Goal: Navigation & Orientation: Find specific page/section

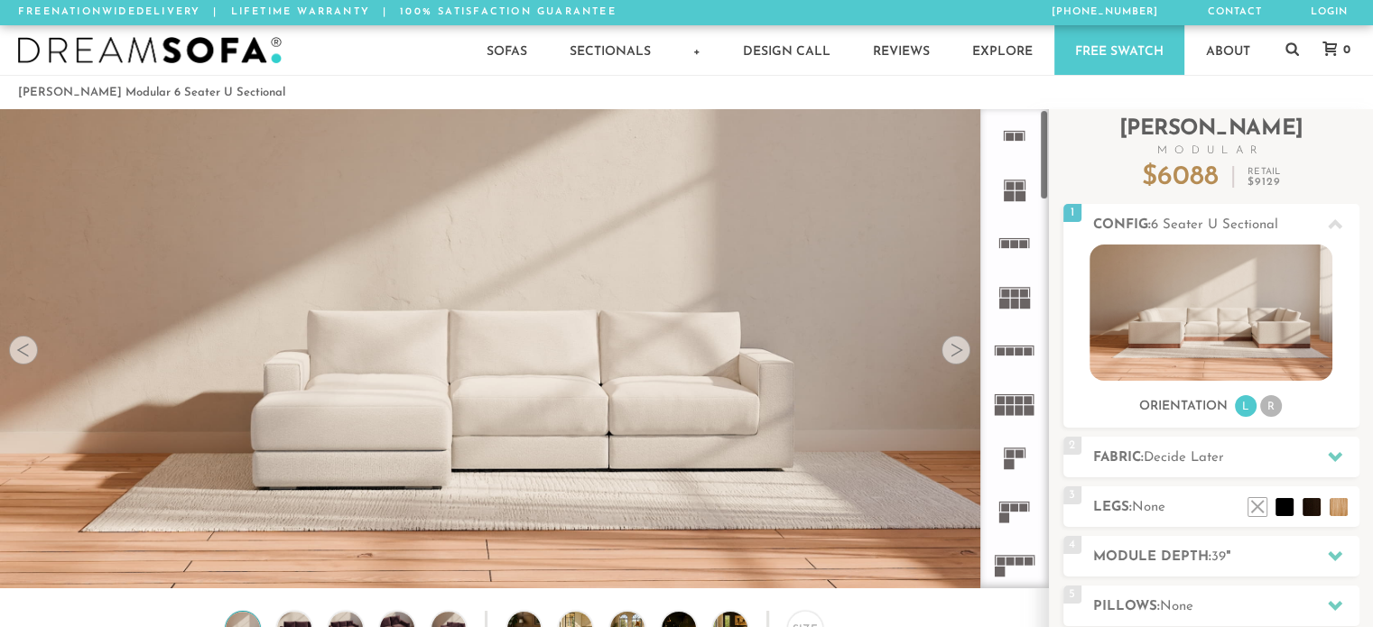
scroll to position [20075, 1358]
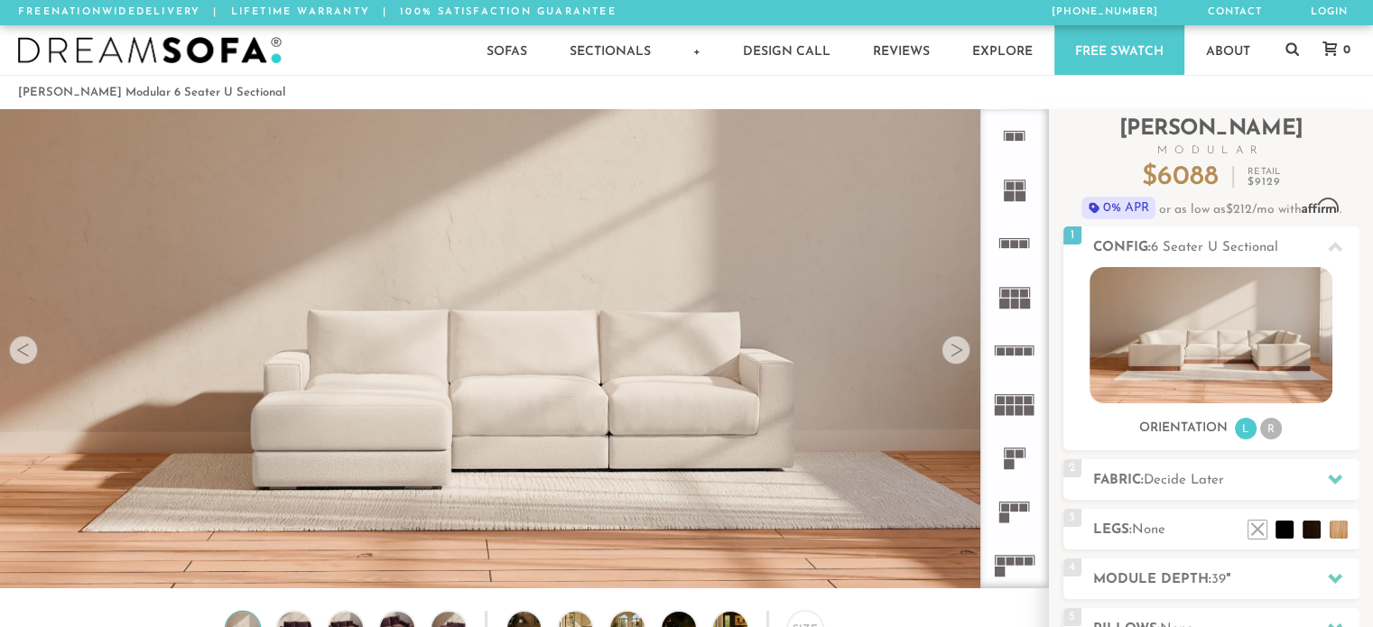
click at [960, 365] on div at bounding box center [955, 350] width 29 height 29
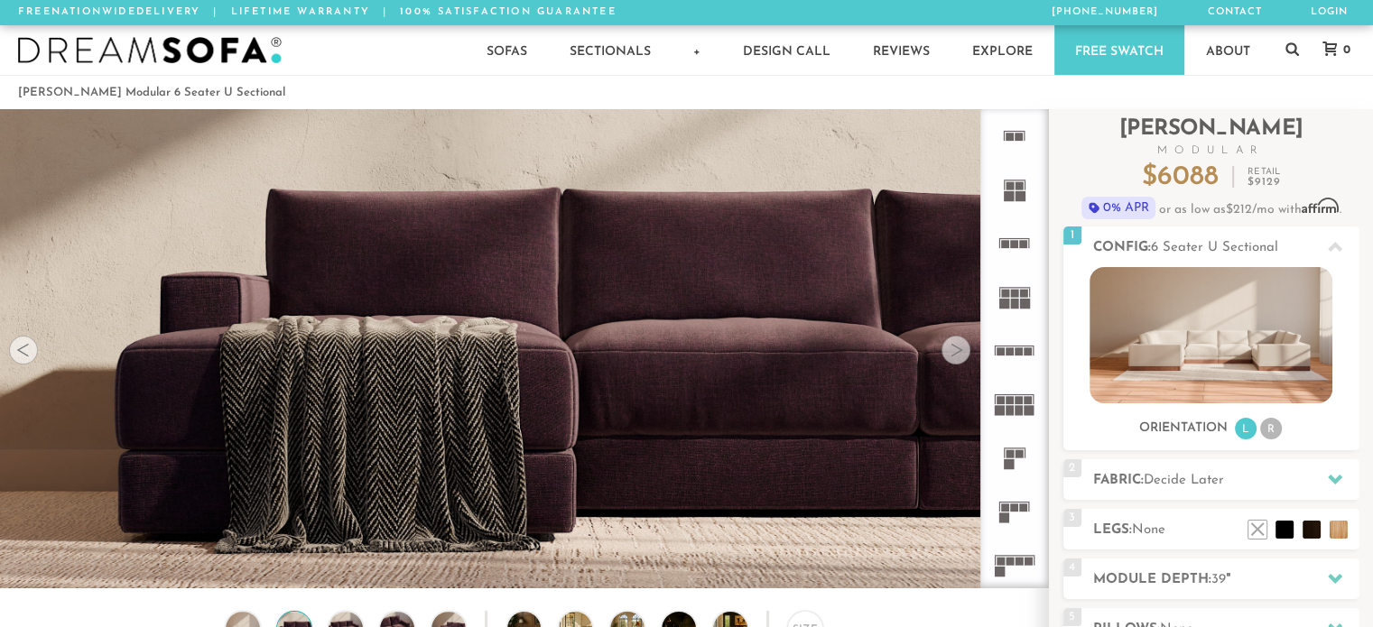
click at [960, 365] on div at bounding box center [955, 350] width 29 height 29
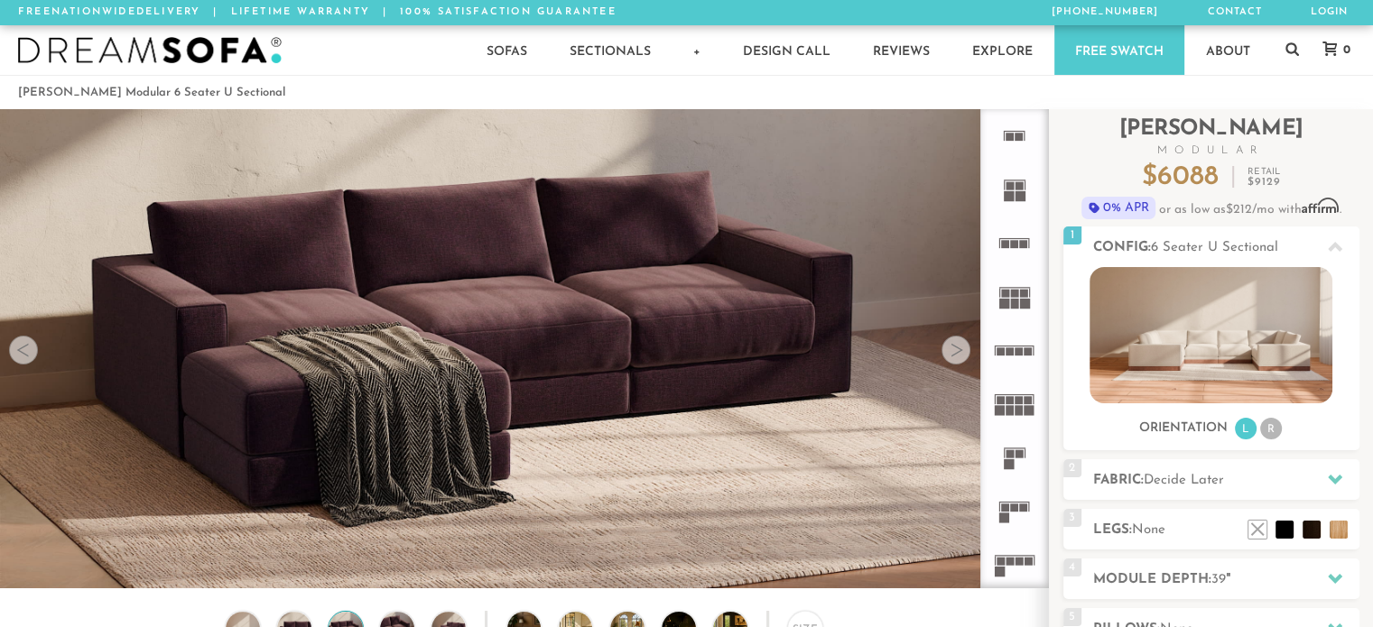
click at [960, 365] on div at bounding box center [955, 350] width 29 height 29
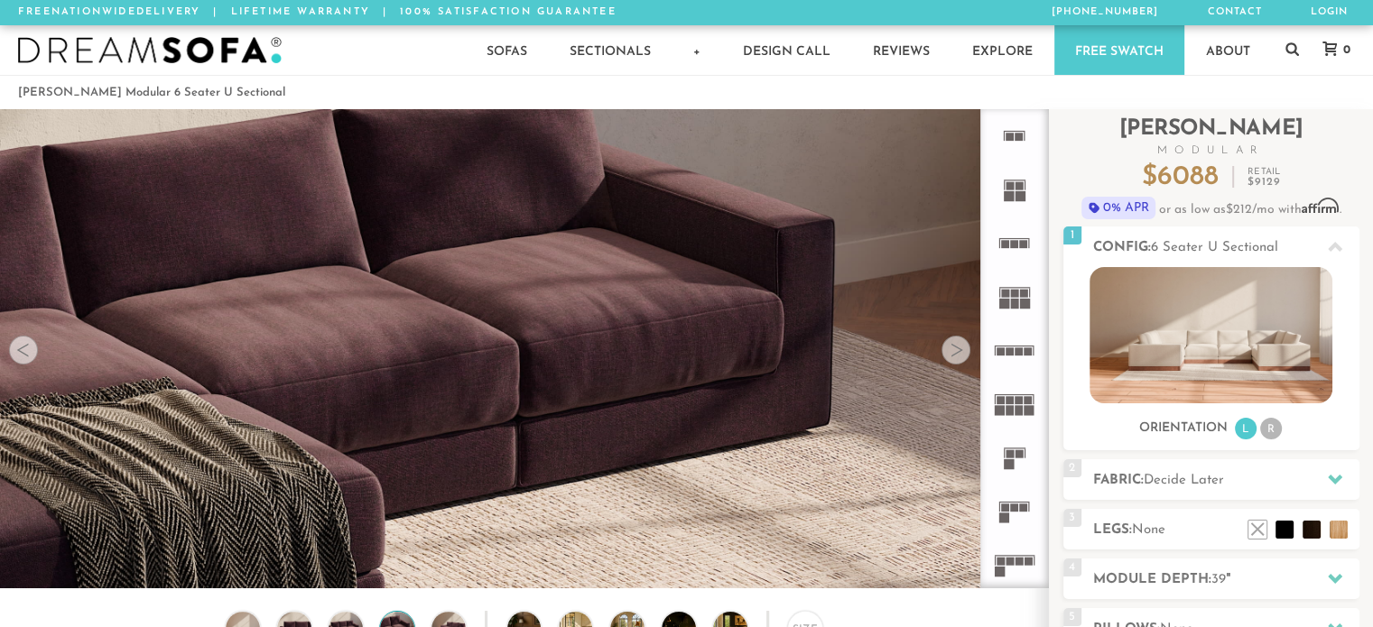
click at [960, 365] on div at bounding box center [955, 350] width 29 height 29
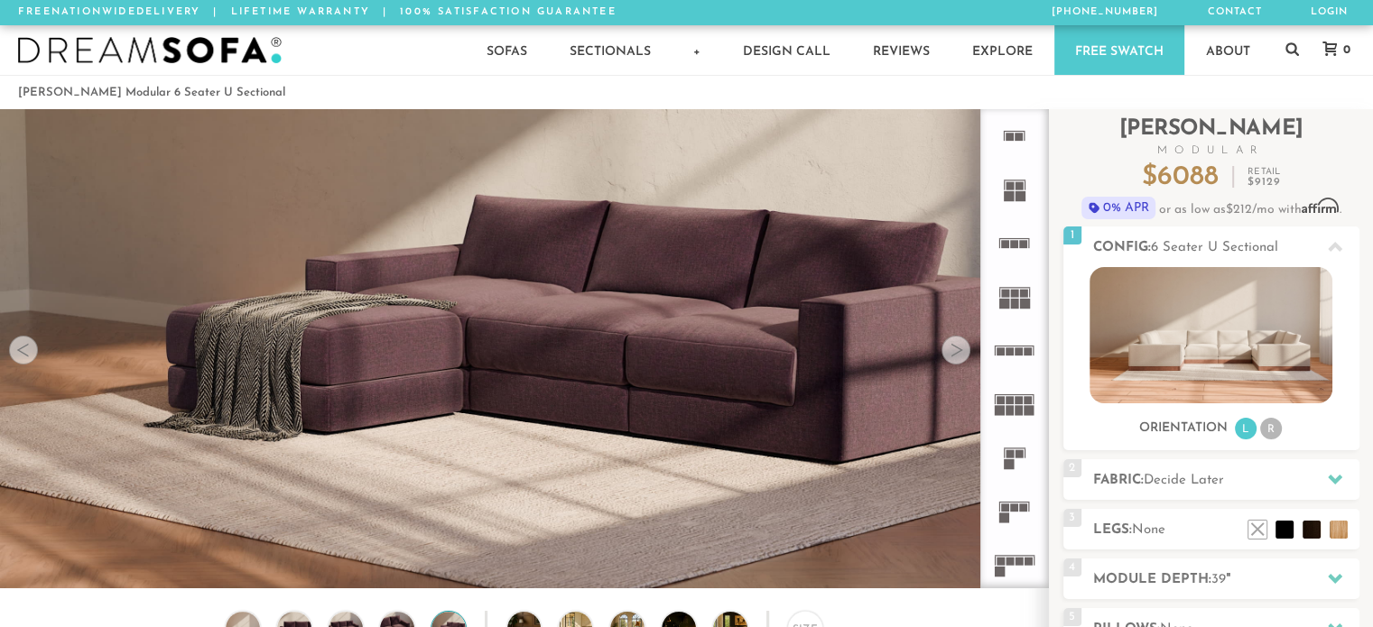
click at [960, 365] on div at bounding box center [955, 350] width 29 height 29
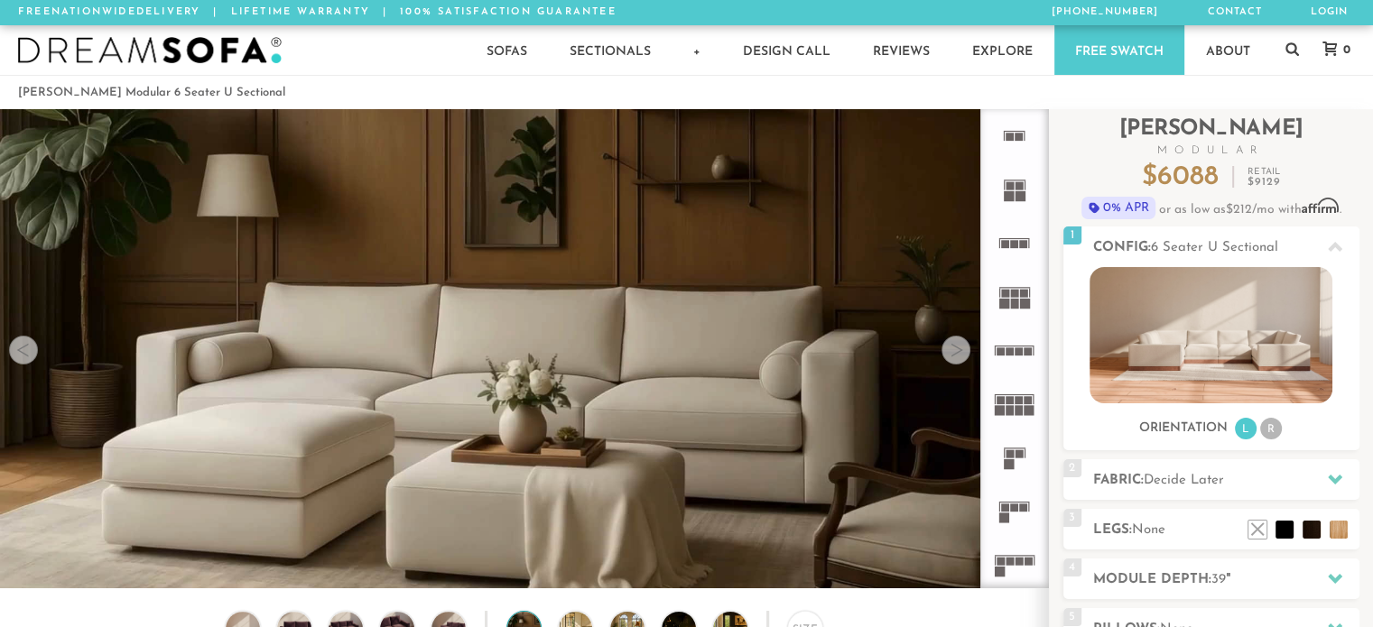
click at [960, 365] on div at bounding box center [955, 350] width 29 height 29
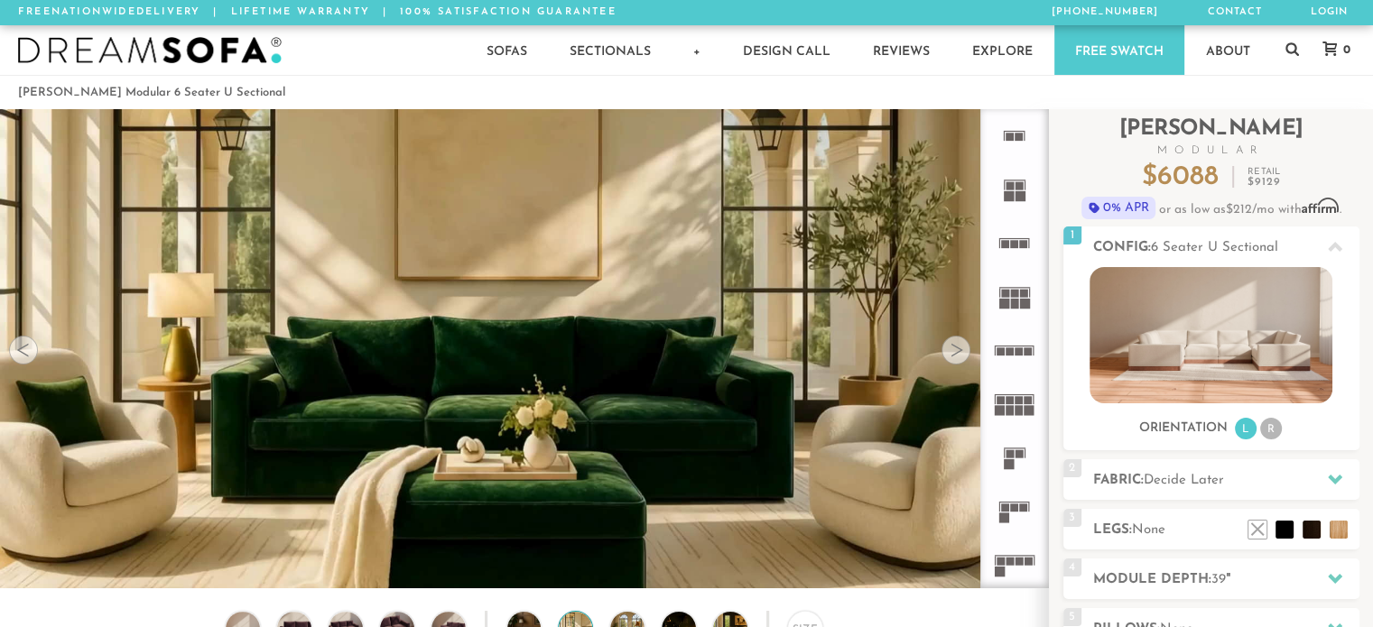
click at [960, 365] on div at bounding box center [955, 350] width 29 height 29
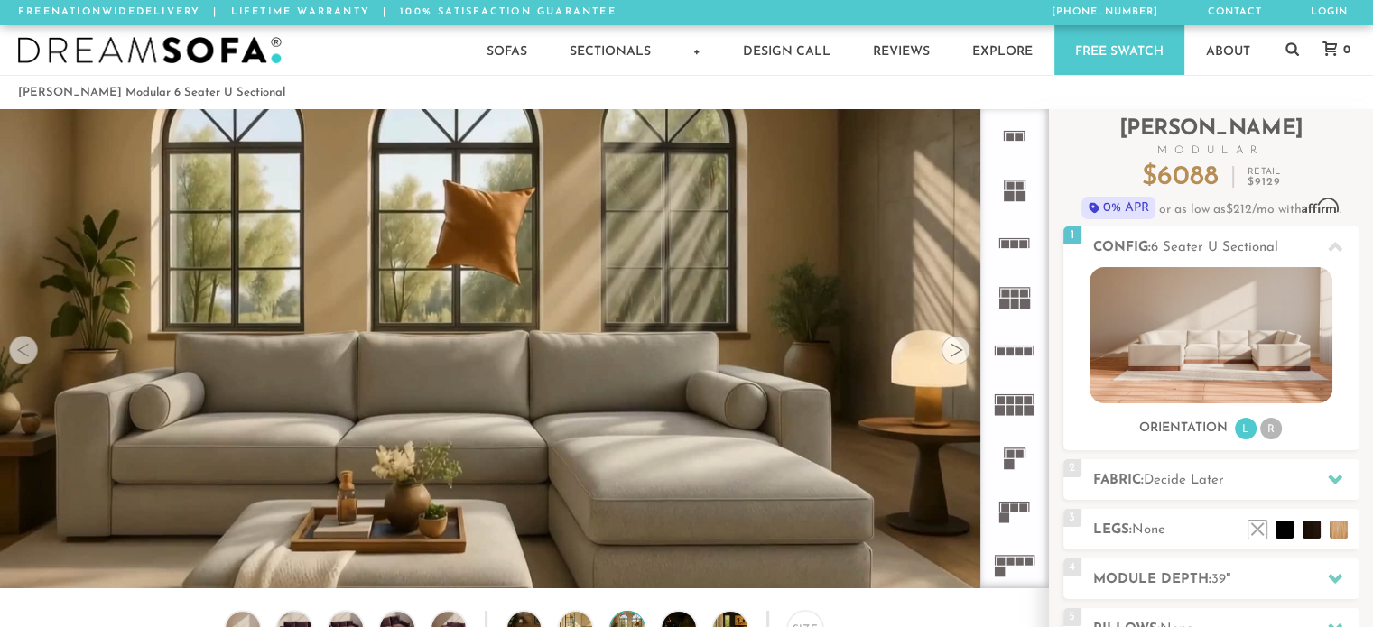
click at [960, 365] on div at bounding box center [955, 350] width 29 height 29
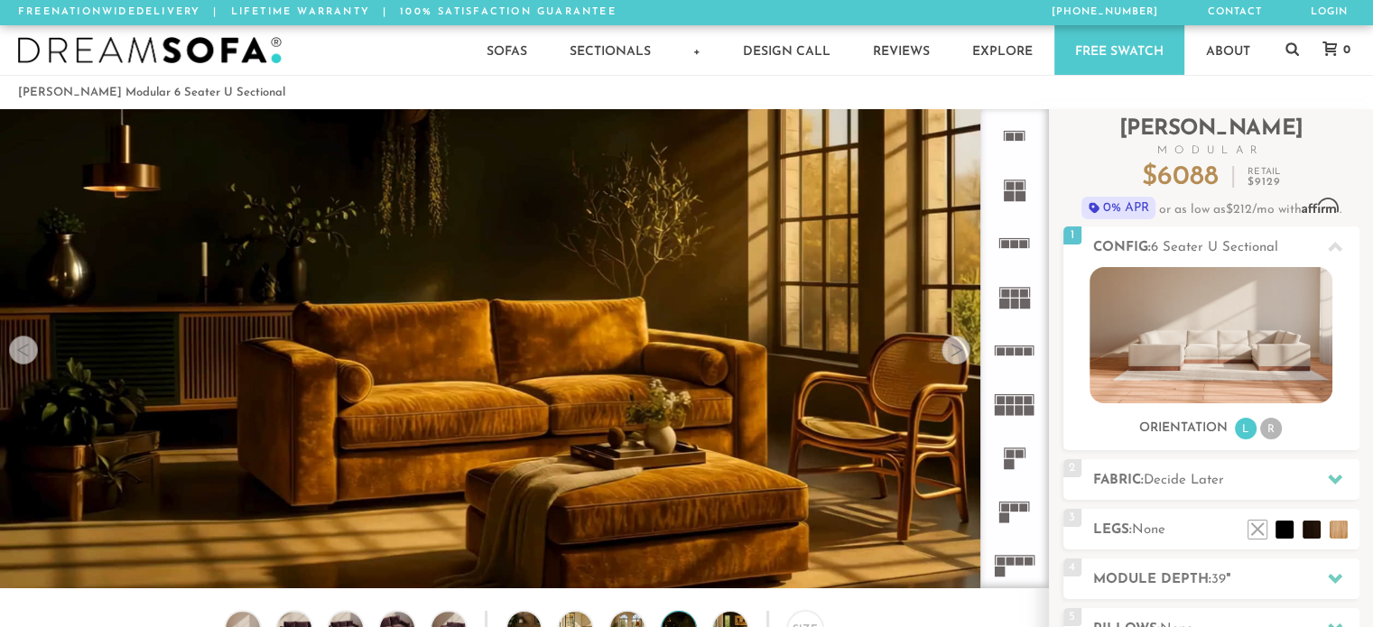
click at [960, 365] on div at bounding box center [955, 350] width 29 height 29
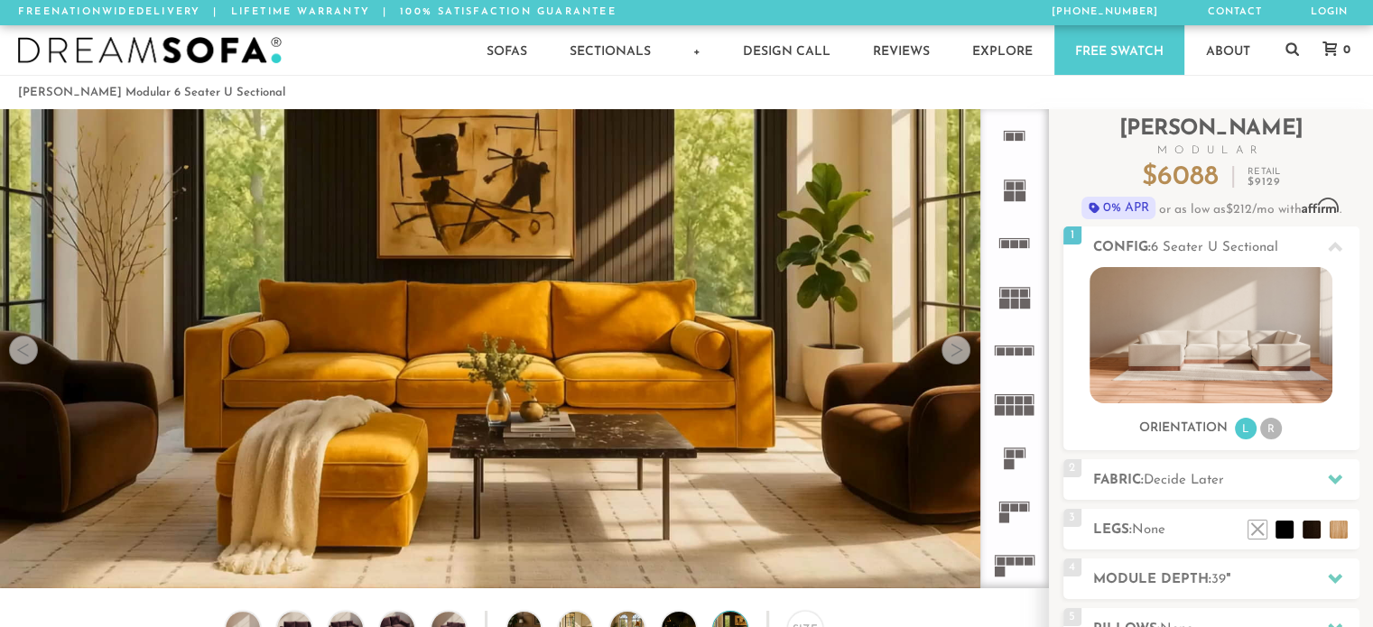
click at [960, 365] on div at bounding box center [955, 350] width 29 height 29
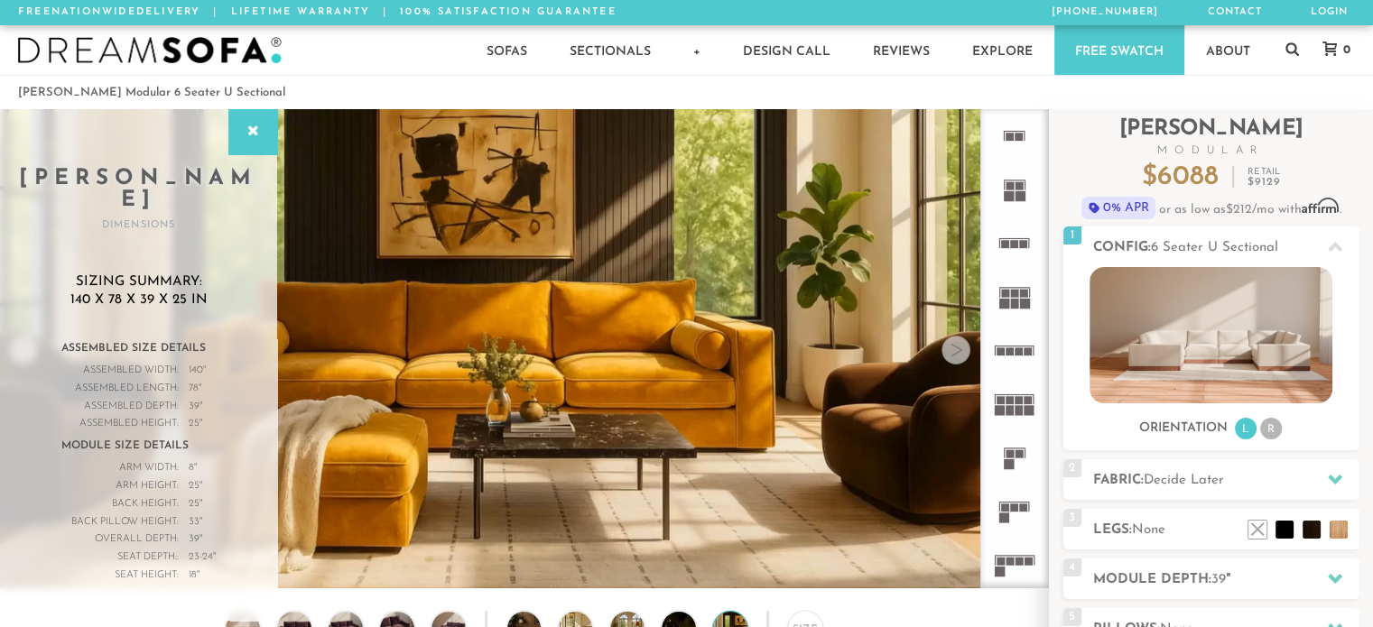
click at [960, 365] on div at bounding box center [955, 350] width 29 height 29
